Goal: Information Seeking & Learning: Learn about a topic

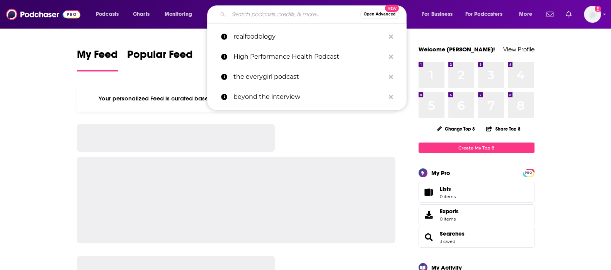
click at [268, 17] on input "Search podcasts, credits, & more..." at bounding box center [295, 14] width 132 height 12
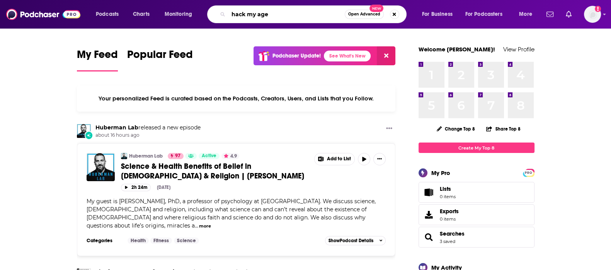
type input "hack my age"
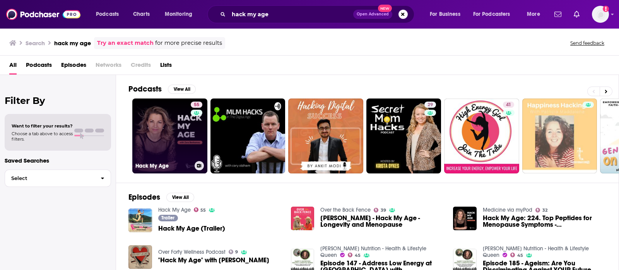
click at [179, 132] on link "55 Hack My Age" at bounding box center [169, 136] width 75 height 75
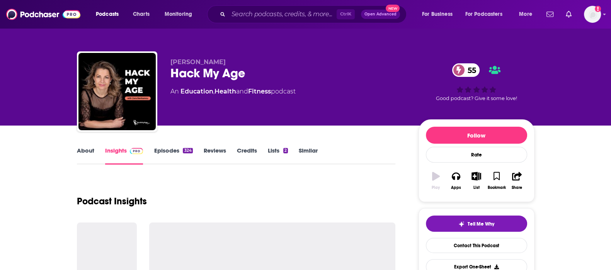
scroll to position [145, 0]
